Goal: Task Accomplishment & Management: Manage account settings

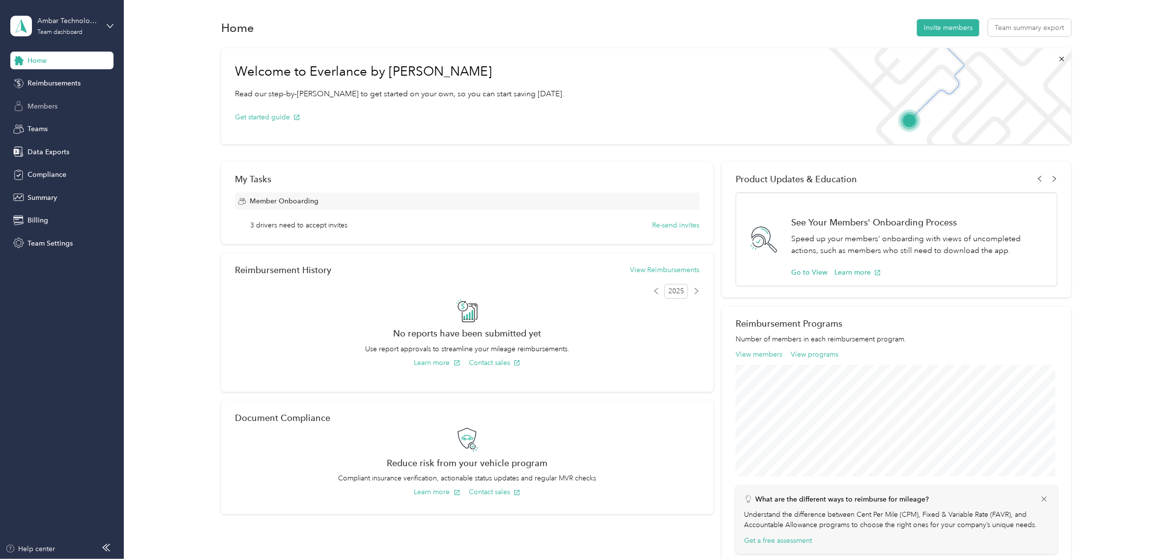
click at [59, 106] on div "Members" at bounding box center [61, 106] width 103 height 18
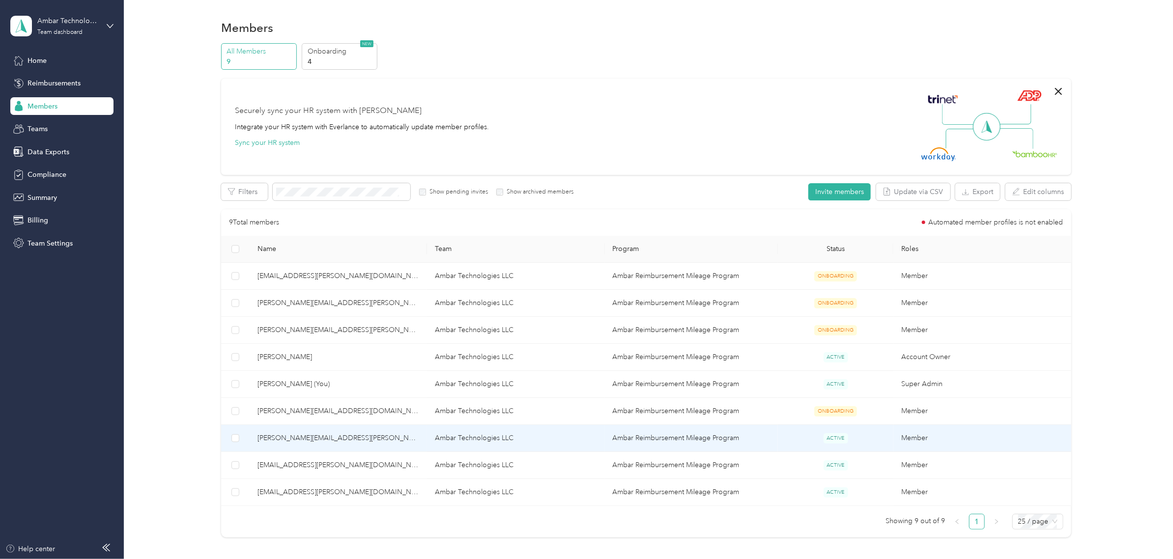
click at [293, 440] on span "[PERSON_NAME][EMAIL_ADDRESS][PERSON_NAME][DOMAIN_NAME]" at bounding box center [338, 438] width 162 height 11
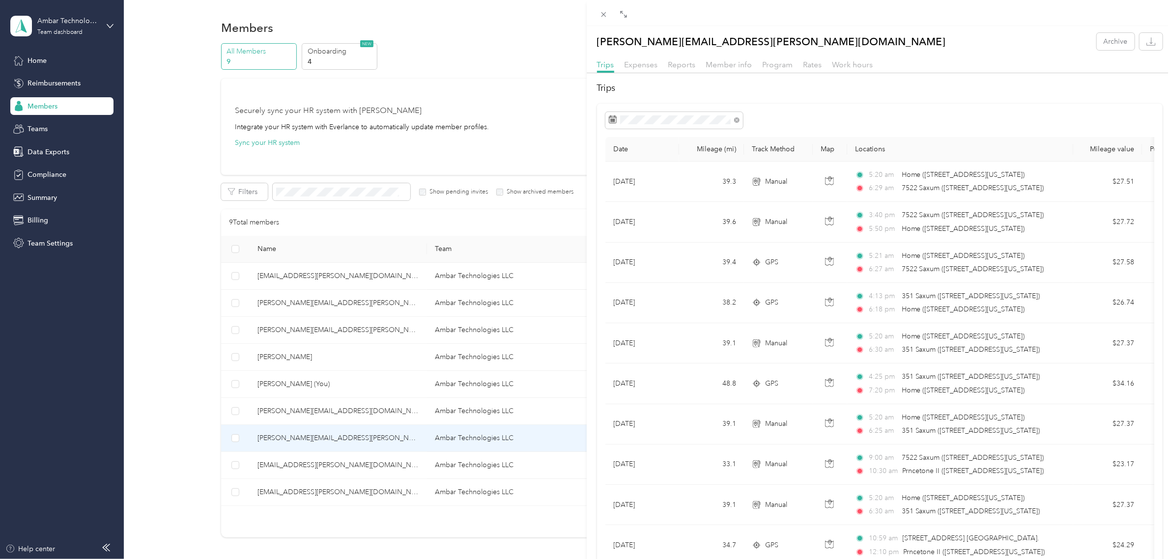
click at [308, 469] on div "[PERSON_NAME][EMAIL_ADDRESS][PERSON_NAME][DOMAIN_NAME] Archive Trips Expenses R…" at bounding box center [586, 279] width 1173 height 559
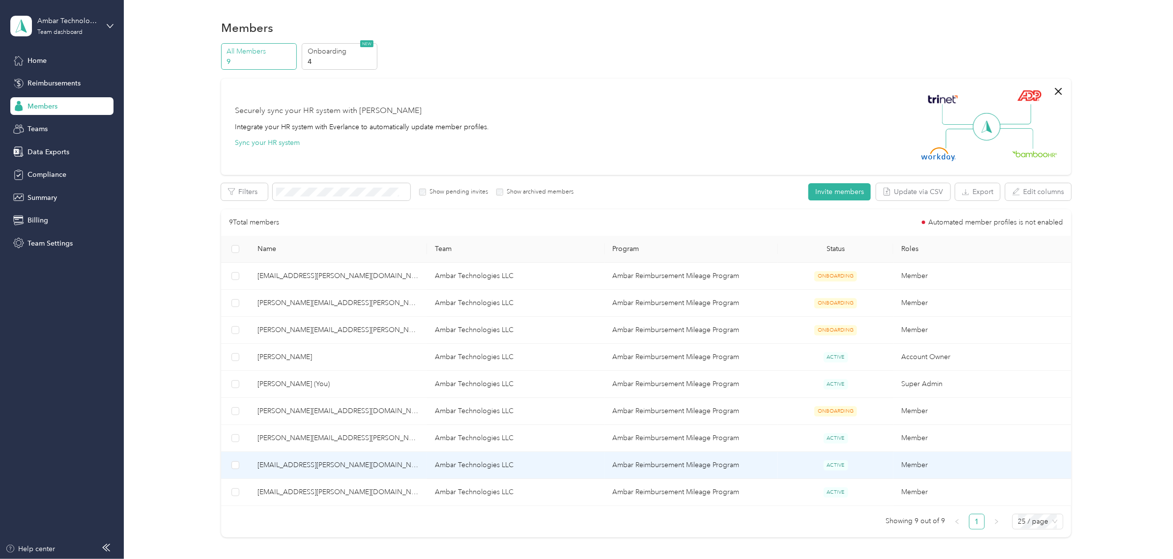
click at [308, 469] on span "[EMAIL_ADDRESS][PERSON_NAME][DOMAIN_NAME]" at bounding box center [338, 465] width 162 height 11
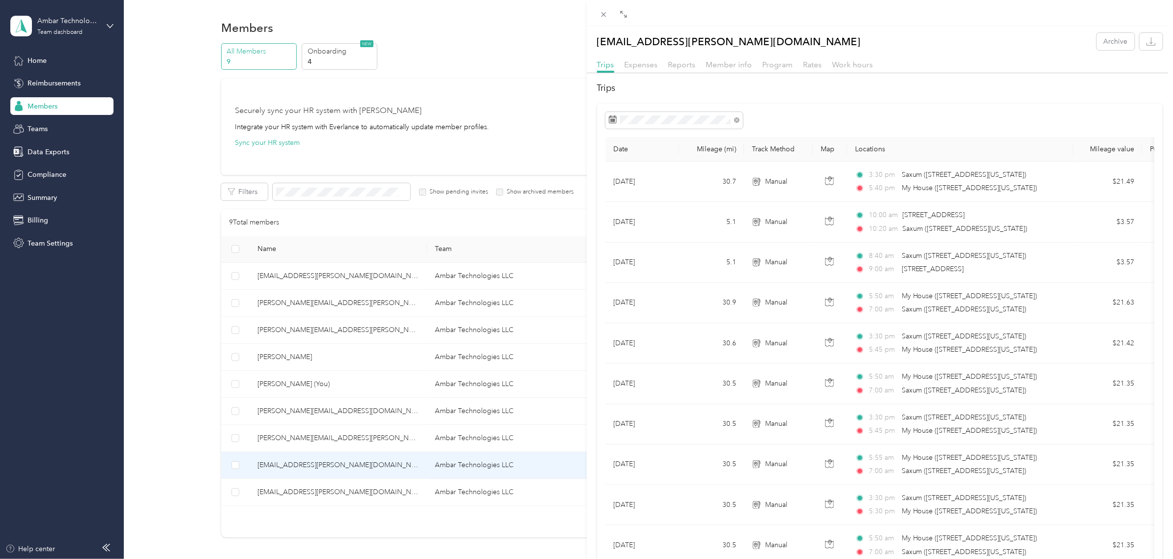
click at [308, 490] on div "[EMAIL_ADDRESS][PERSON_NAME][DOMAIN_NAME] Archive Trips Expenses Reports Member…" at bounding box center [586, 279] width 1173 height 559
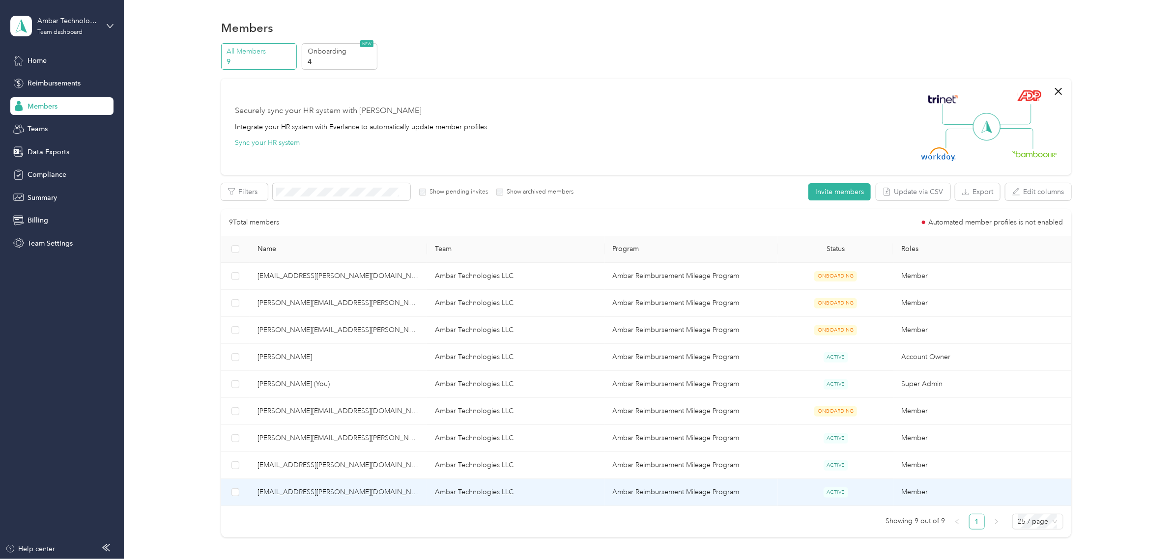
click at [307, 494] on span "[EMAIL_ADDRESS][PERSON_NAME][DOMAIN_NAME]" at bounding box center [338, 492] width 162 height 11
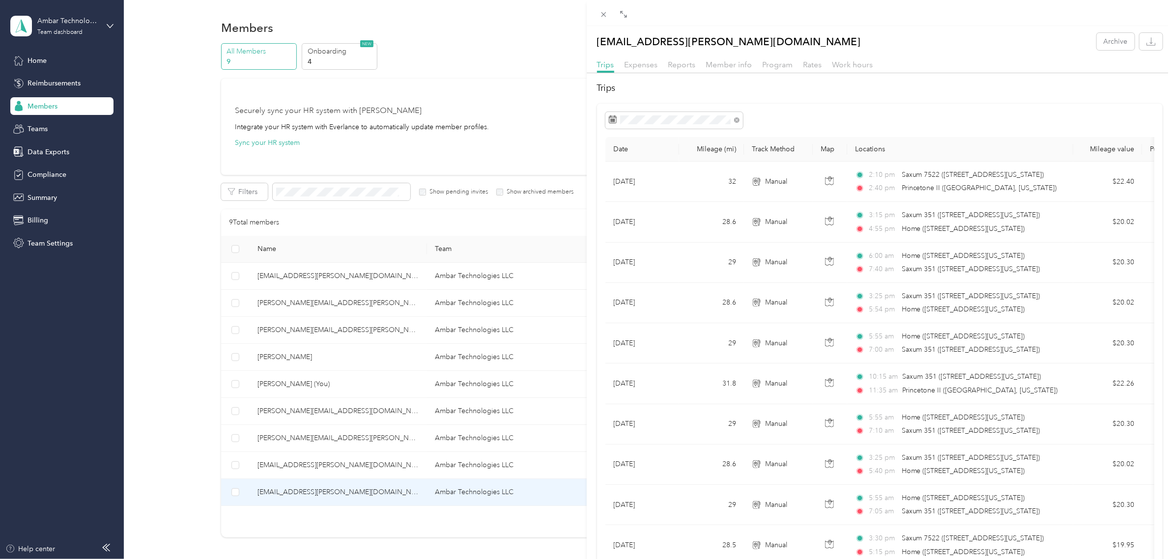
click at [294, 466] on div "[EMAIL_ADDRESS][PERSON_NAME][DOMAIN_NAME] Archive Trips Expenses Reports Member…" at bounding box center [586, 279] width 1173 height 559
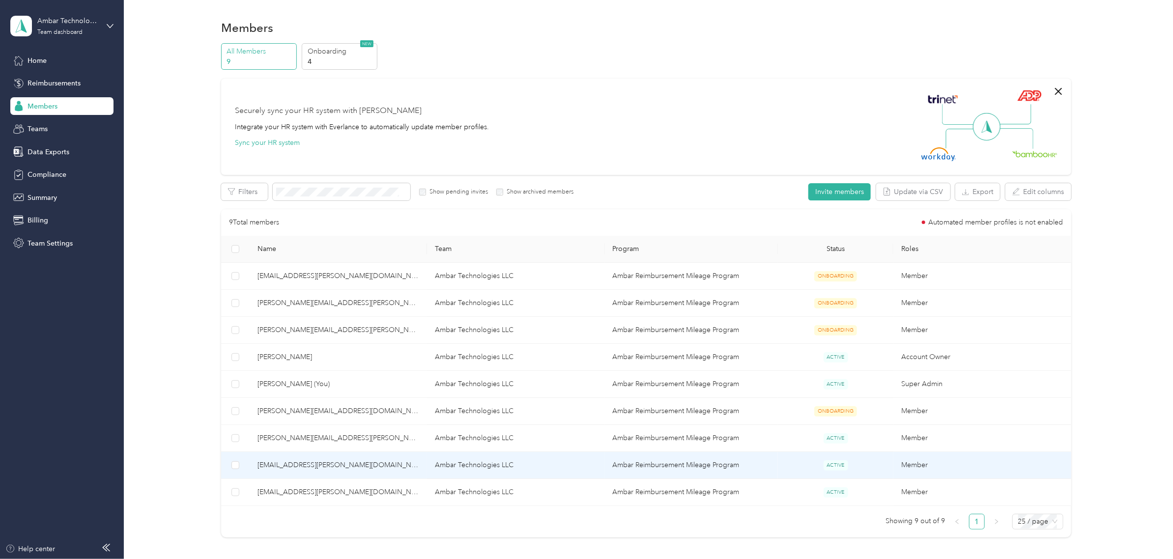
click at [294, 466] on span "[EMAIL_ADDRESS][PERSON_NAME][DOMAIN_NAME]" at bounding box center [338, 465] width 162 height 11
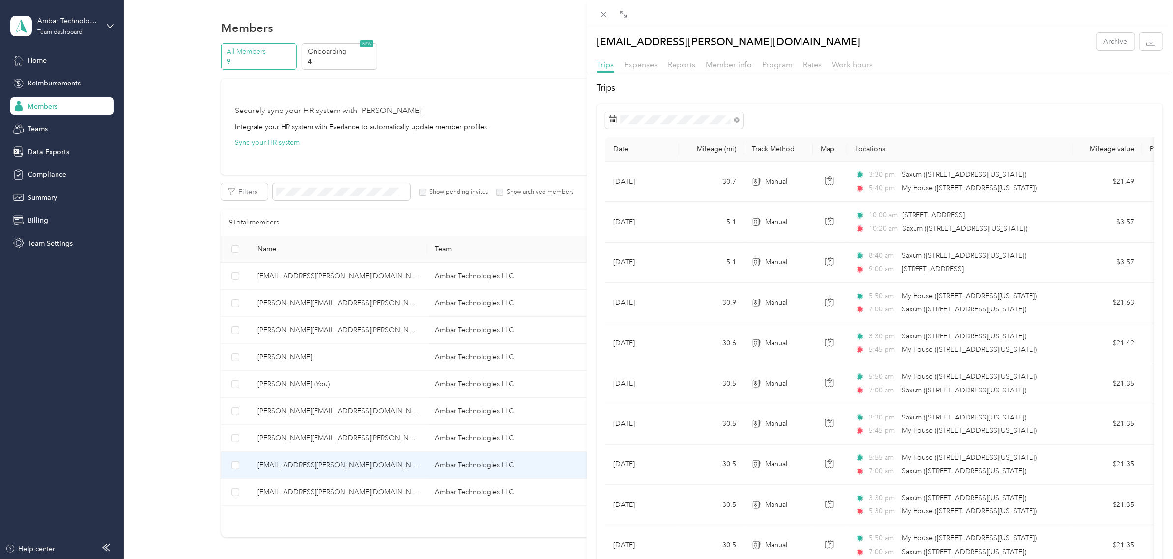
click at [306, 439] on div "[EMAIL_ADDRESS][PERSON_NAME][DOMAIN_NAME] Archive Trips Expenses Reports Member…" at bounding box center [586, 279] width 1173 height 559
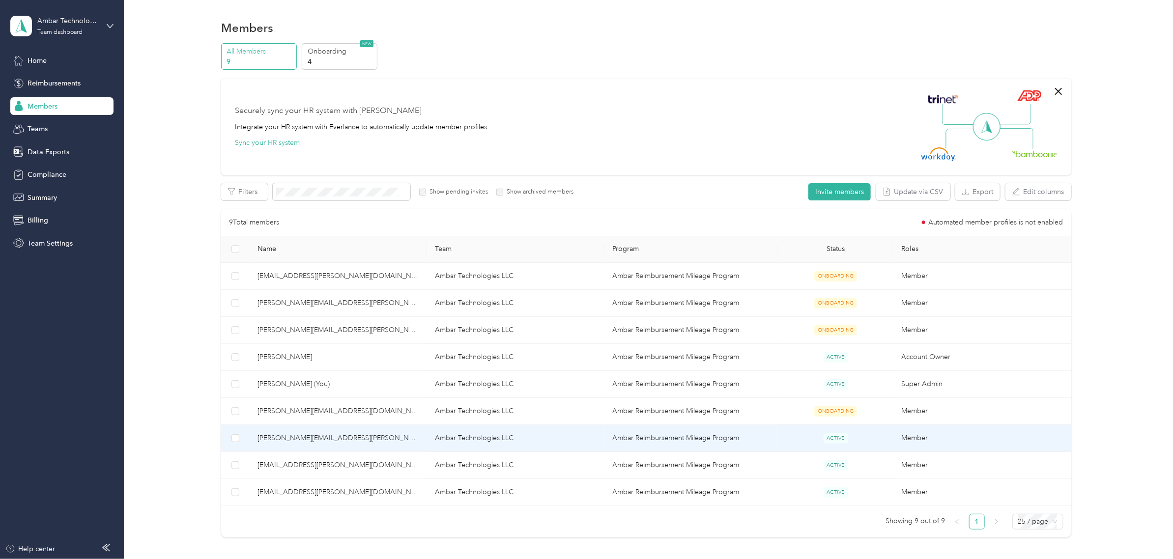
click at [306, 438] on span "[PERSON_NAME][EMAIL_ADDRESS][PERSON_NAME][DOMAIN_NAME]" at bounding box center [338, 438] width 162 height 11
